Goal: Navigation & Orientation: Locate item on page

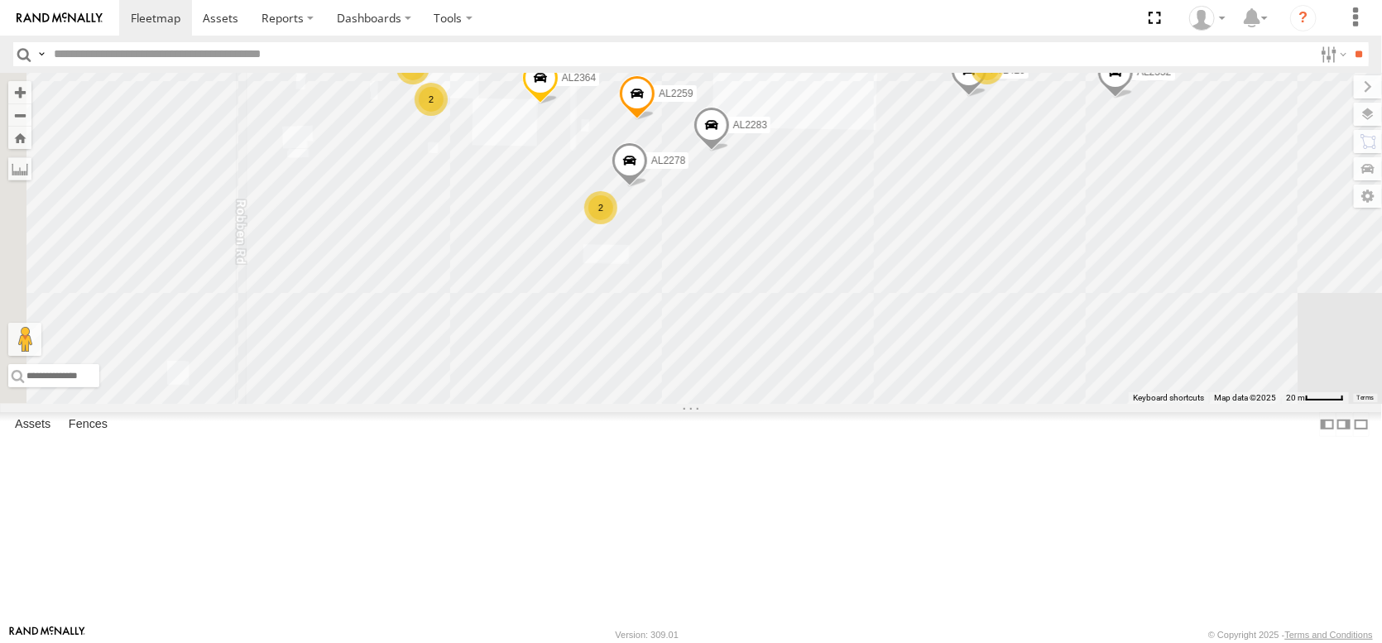
drag, startPoint x: 560, startPoint y: 225, endPoint x: 716, endPoint y: 230, distance: 156.4
click at [716, 230] on div "FRONTLOADER JD344H PT2406 AL2333 AL2250 AL2307 PT2390 AL2308 AL2263 AL2257 PT24…" at bounding box center [691, 238] width 1382 height 331
click at [448, 116] on div "2" at bounding box center [430, 99] width 33 height 33
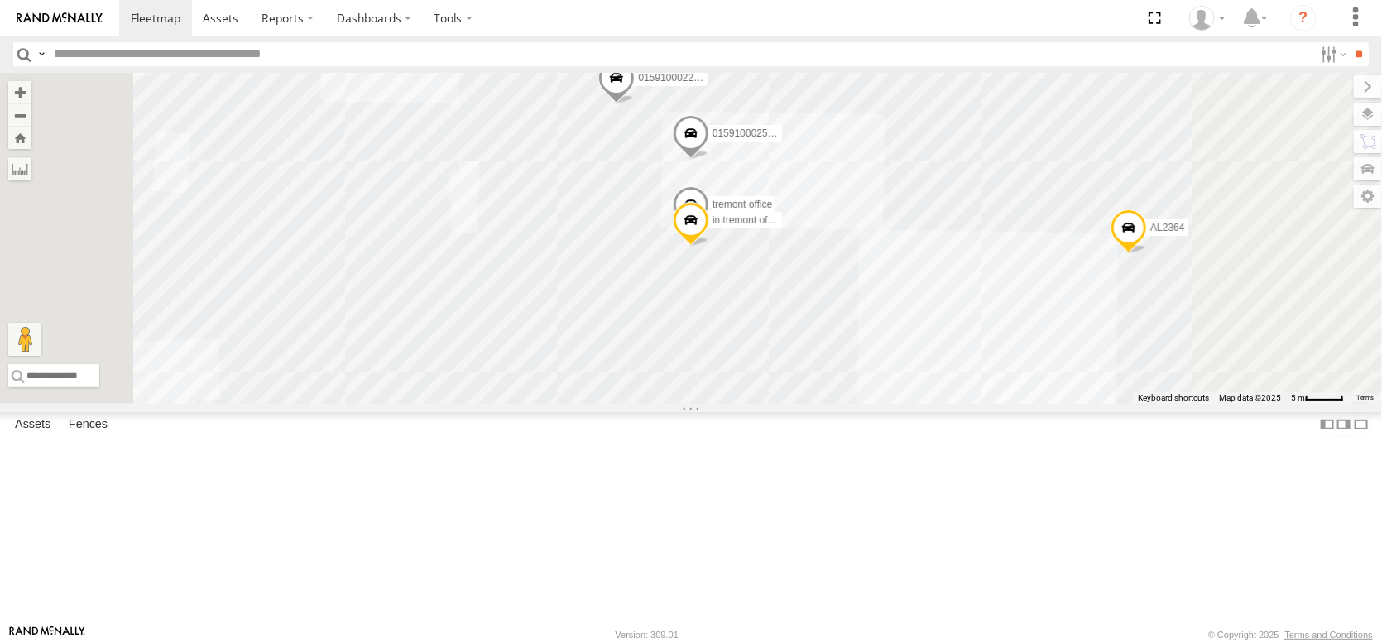
click at [635, 104] on span at bounding box center [616, 82] width 36 height 45
click at [639, 85] on label at bounding box center [622, 80] width 32 height 12
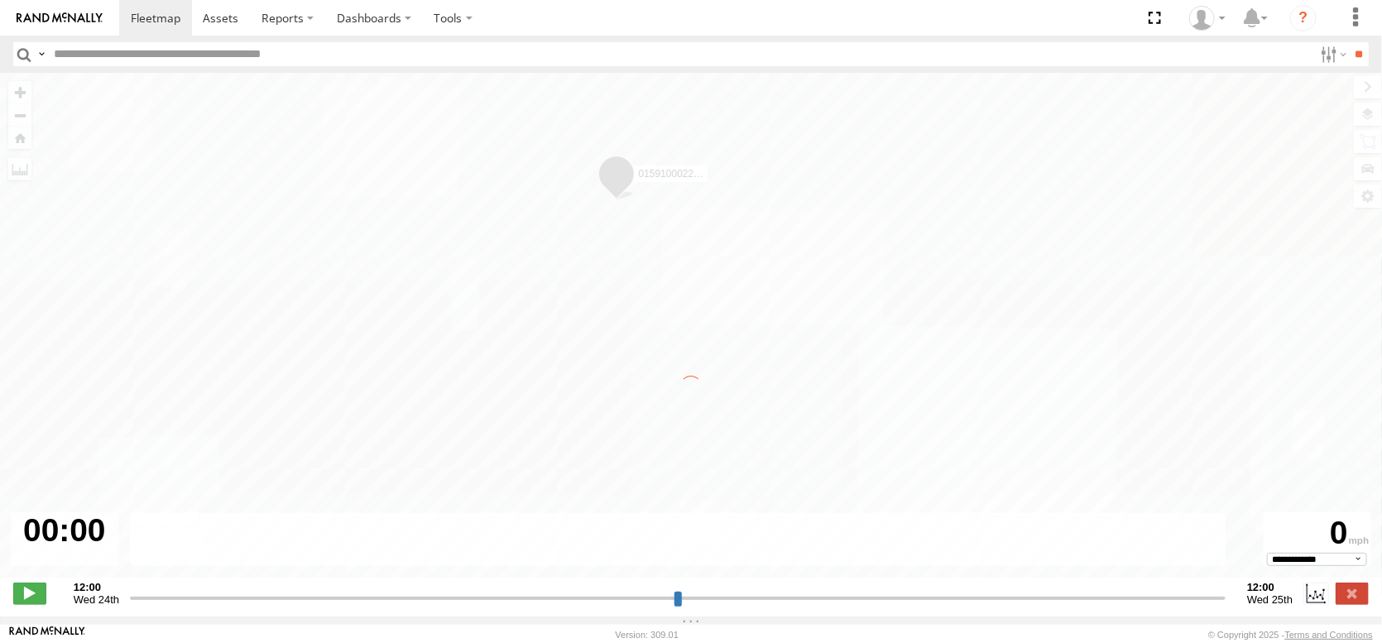
type input "**********"
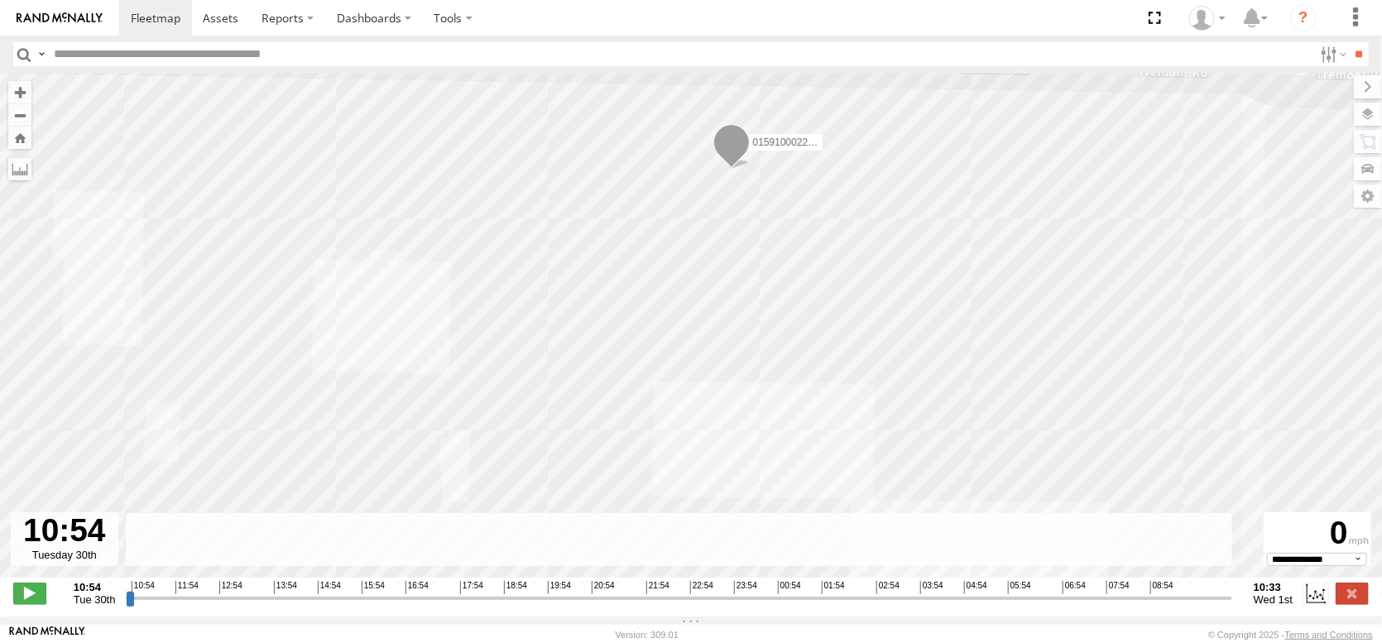
click at [0, 0] on span "Basemaps" at bounding box center [0, 0] width 0 height 0
click at [0, 0] on span "Satellite + Roadmap" at bounding box center [0, 0] width 0 height 0
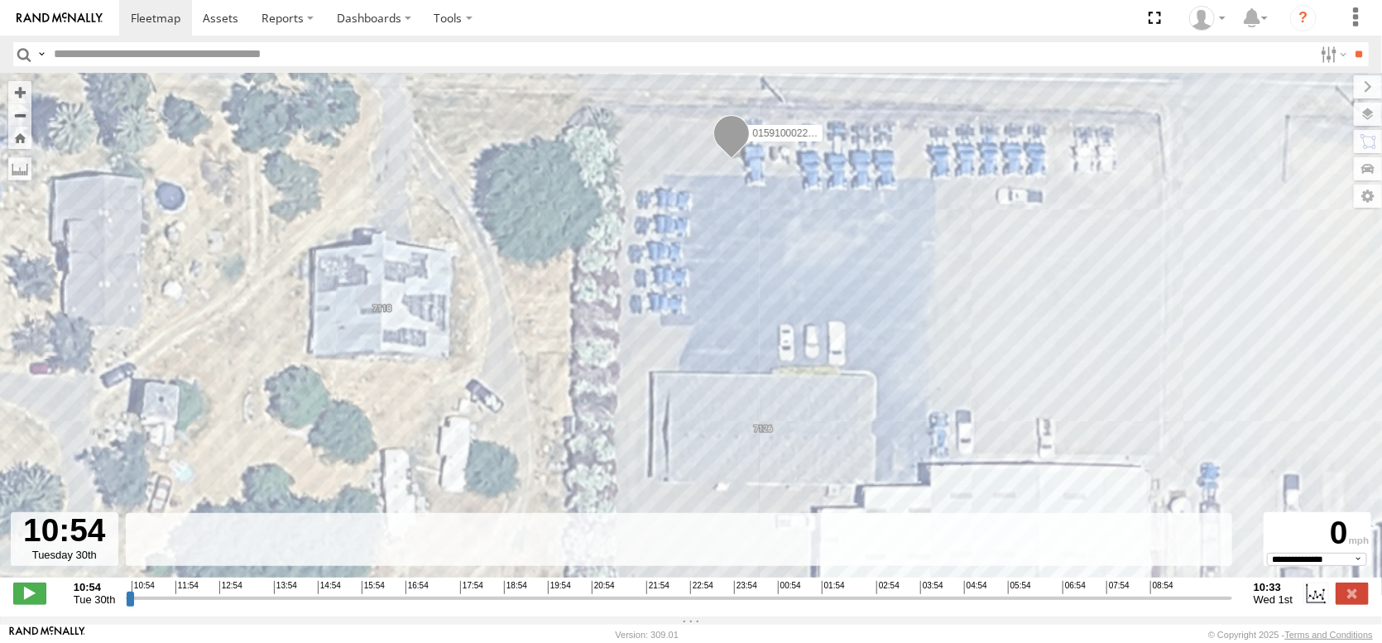
drag, startPoint x: 696, startPoint y: 220, endPoint x: 668, endPoint y: 111, distance: 112.8
click at [668, 118] on div "015910002297383" at bounding box center [691, 334] width 1382 height 522
